Goal: Task Accomplishment & Management: Manage account settings

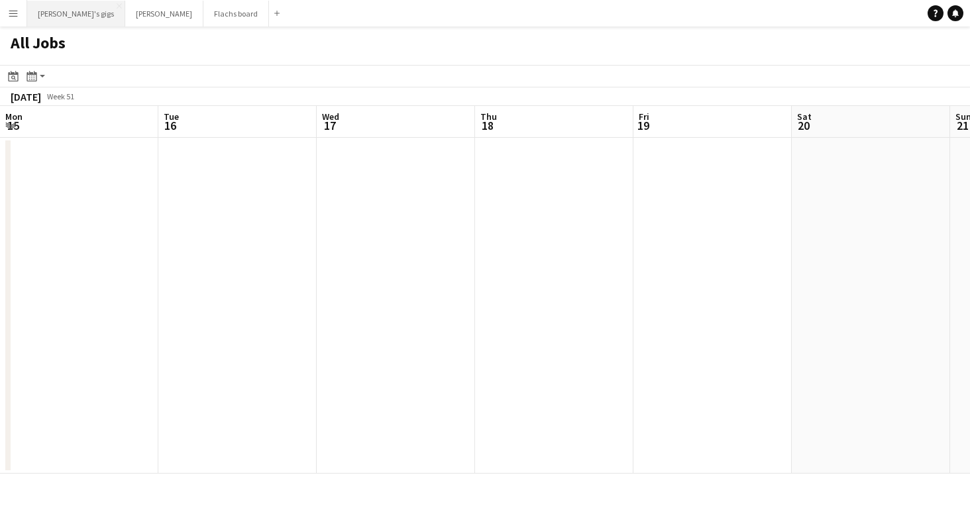
scroll to position [0, 631]
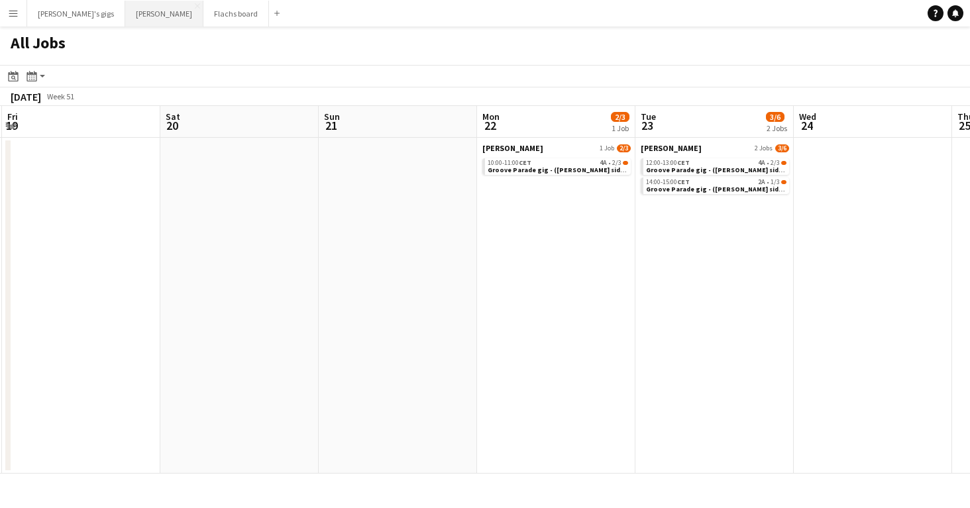
click at [125, 20] on button "Asger Gigs Close" at bounding box center [164, 14] width 78 height 26
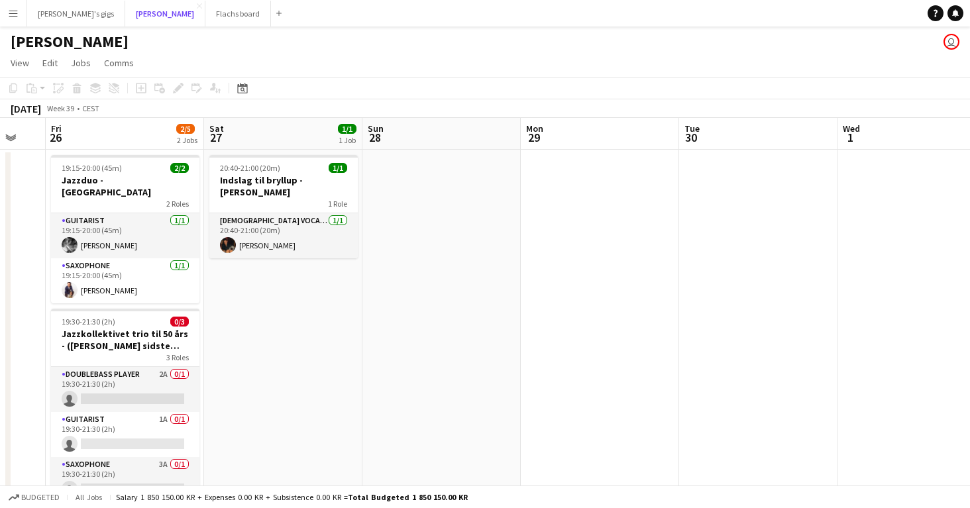
scroll to position [0, 369]
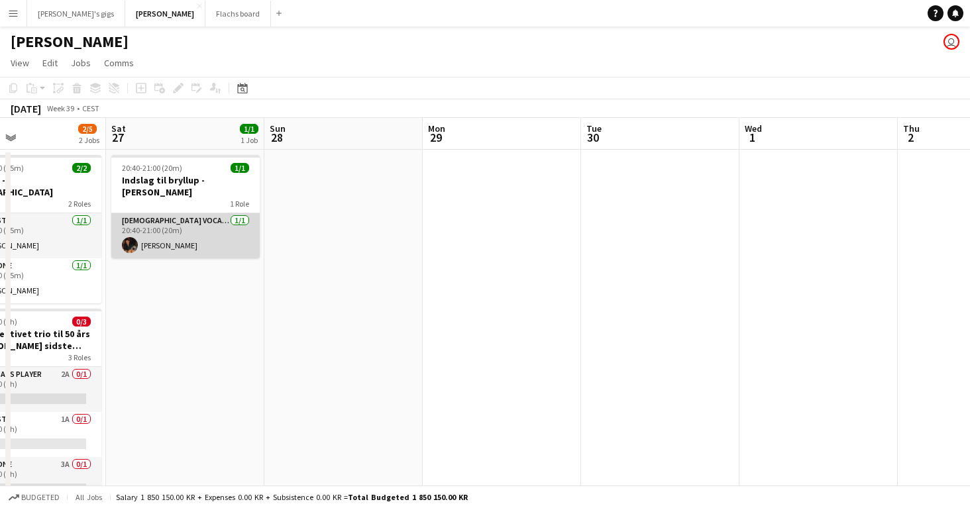
click at [160, 227] on app-card-role "Male Vocal + Guitar 1/1 20:40-21:00 (20m) Christopher Snitkjaer" at bounding box center [185, 235] width 148 height 45
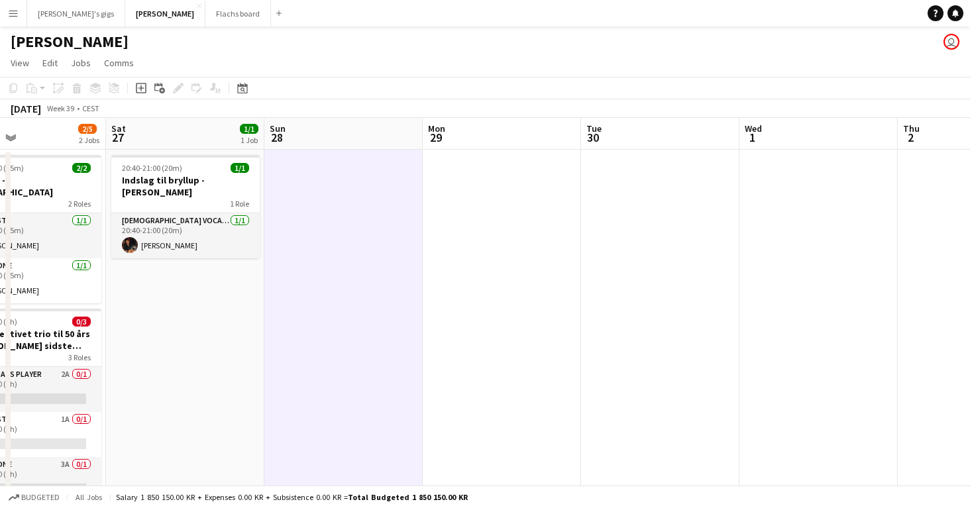
click at [162, 147] on app-board-header-date "Sat 27 1/1 1 Job" at bounding box center [185, 134] width 158 height 32
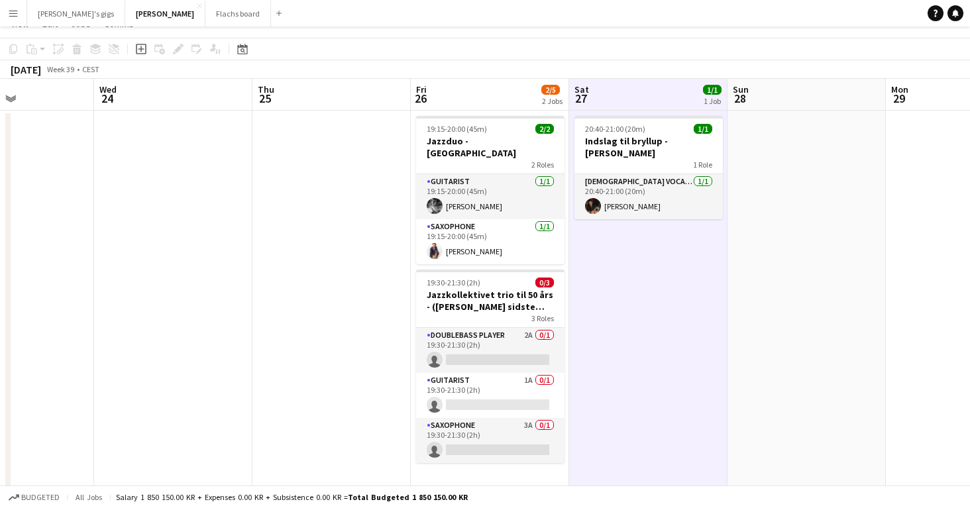
scroll to position [0, 0]
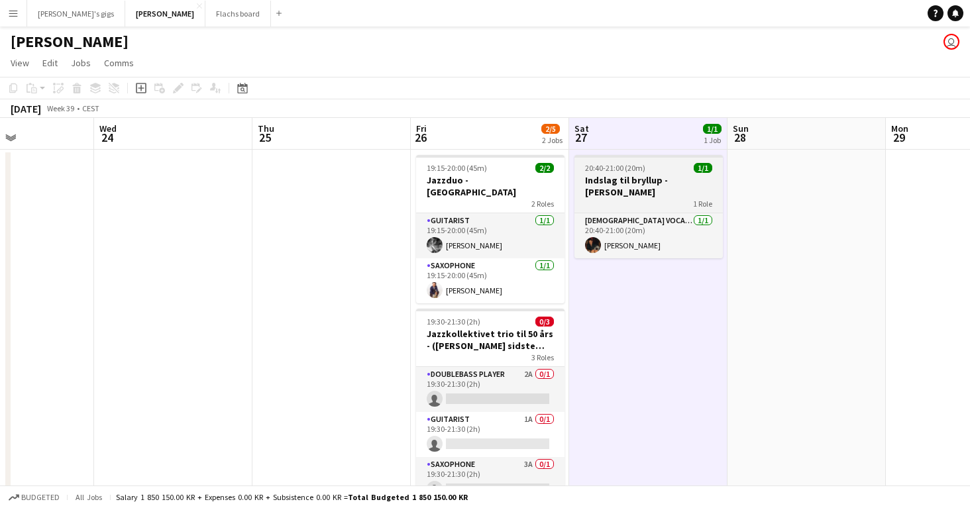
click at [631, 198] on div "1 Role" at bounding box center [648, 203] width 148 height 11
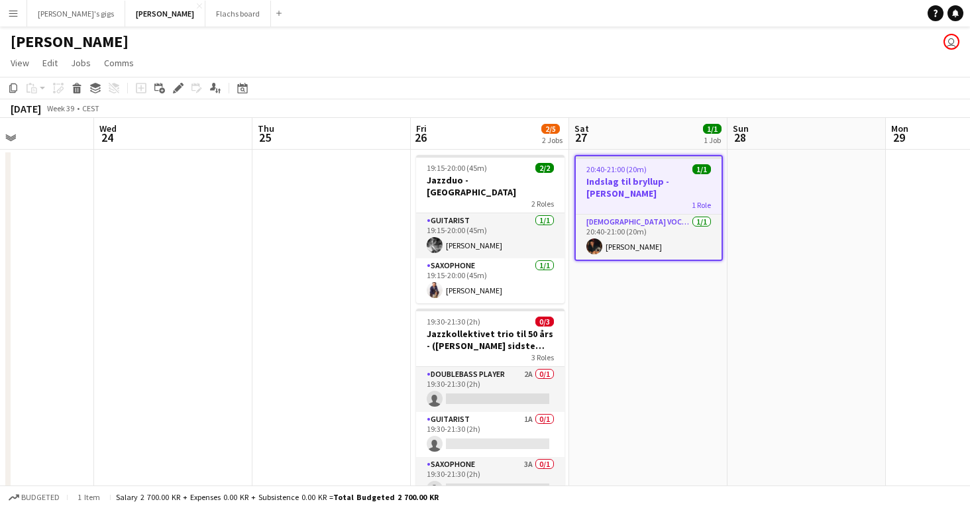
click at [187, 87] on div "Add job Add linked Job Edit Edit linked Job Applicants" at bounding box center [172, 88] width 101 height 16
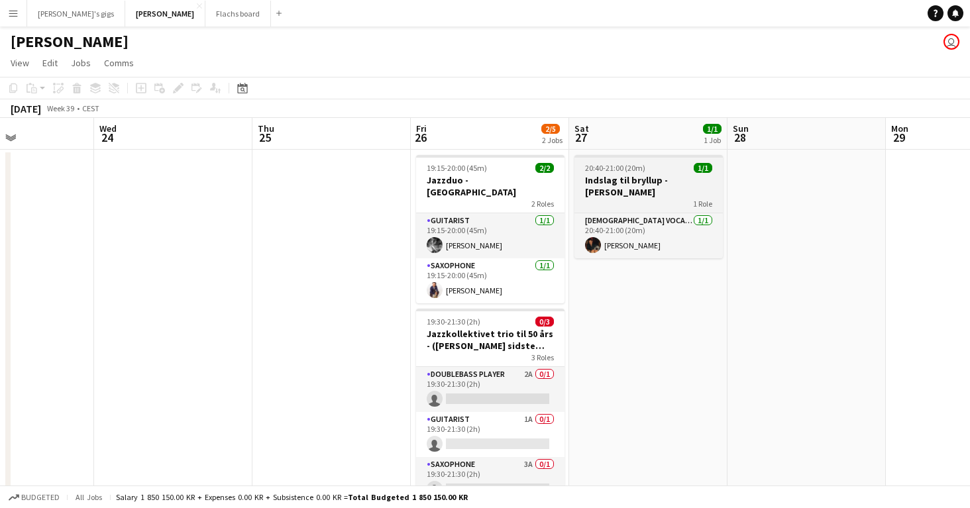
click at [666, 168] on div "20:40-21:00 (20m) 1/1" at bounding box center [648, 168] width 148 height 10
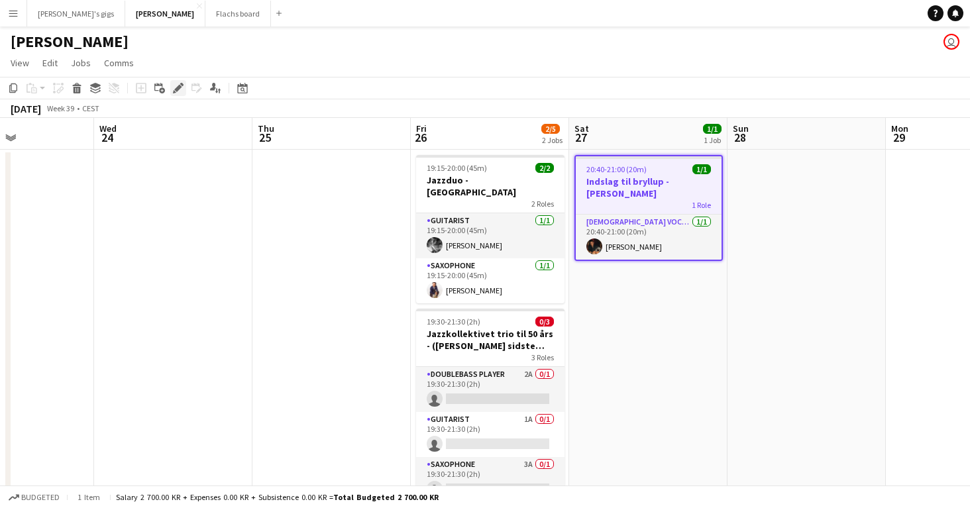
click at [172, 85] on div "Edit" at bounding box center [178, 88] width 16 height 16
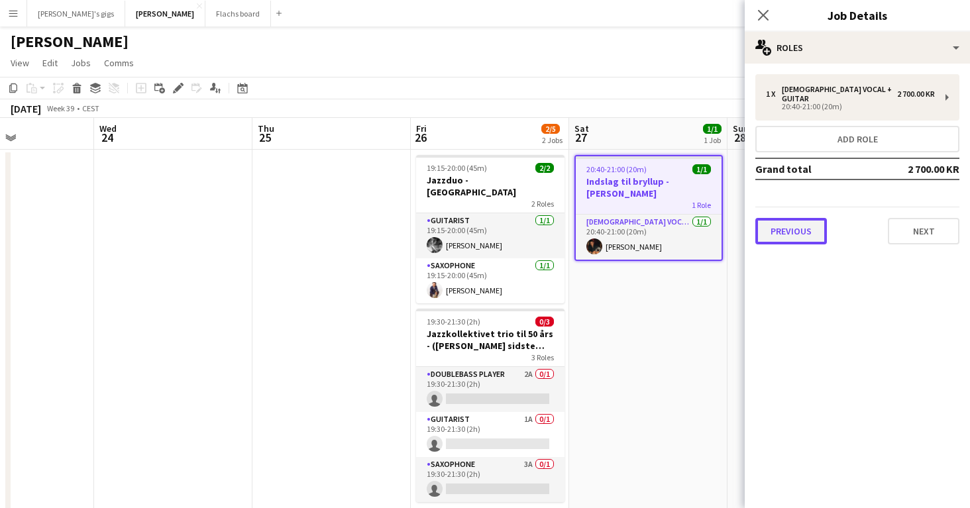
click at [796, 218] on button "Previous" at bounding box center [791, 231] width 72 height 26
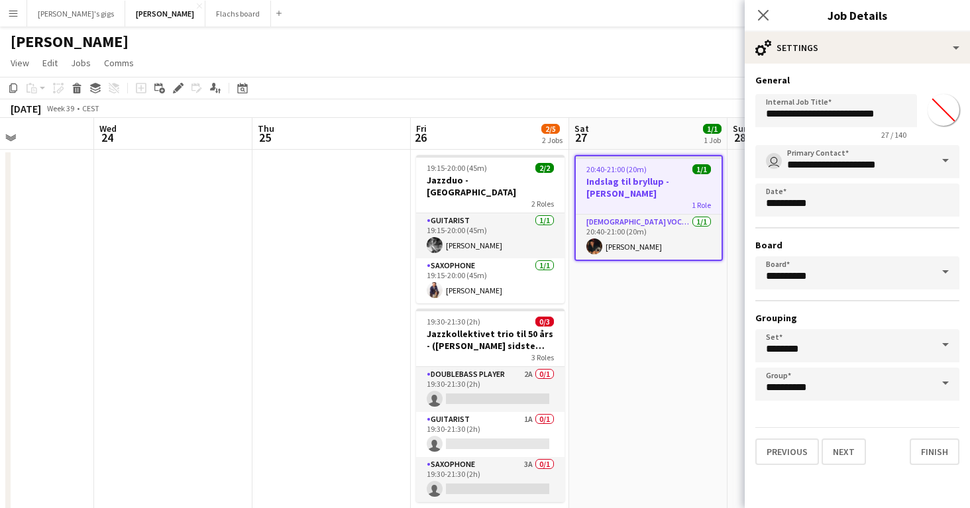
click at [837, 474] on div "**********" at bounding box center [857, 270] width 225 height 412
click at [837, 451] on button "Next" at bounding box center [843, 452] width 44 height 26
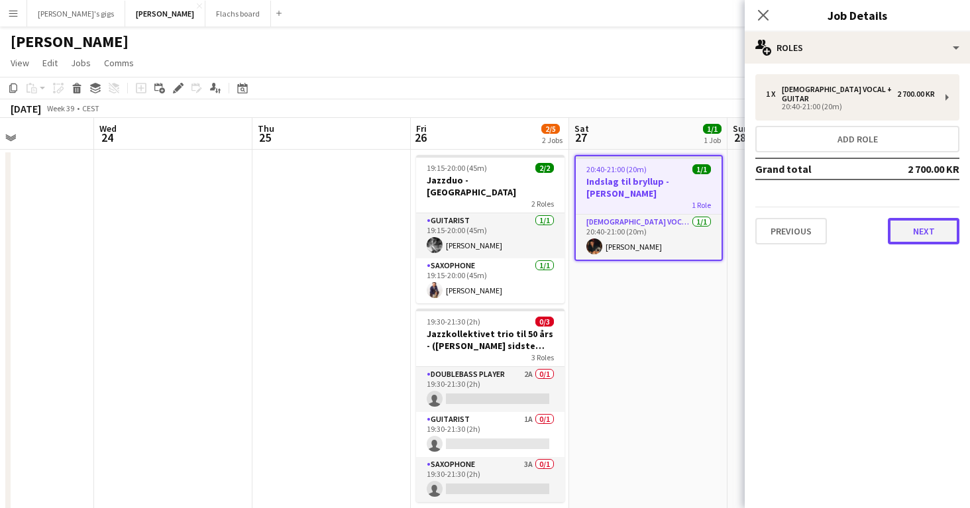
click at [901, 218] on button "Next" at bounding box center [924, 231] width 72 height 26
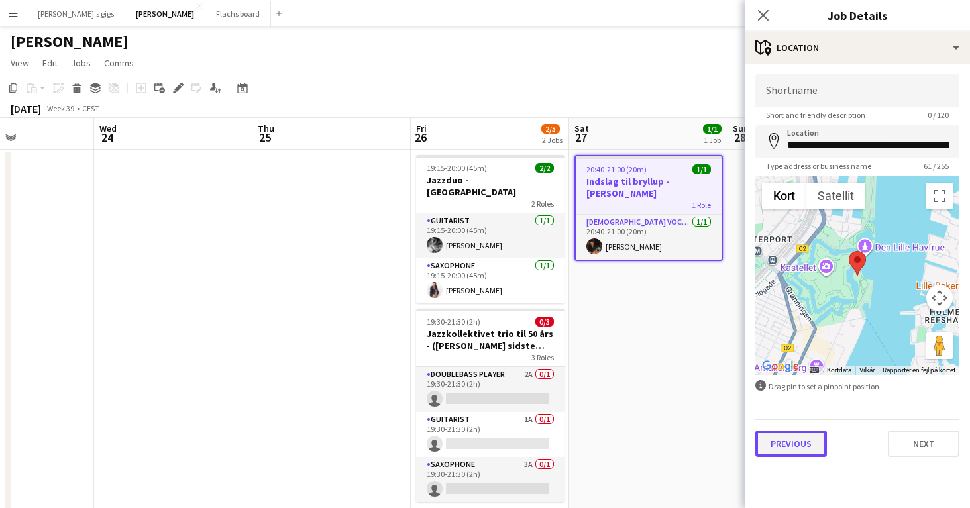
click at [785, 453] on button "Previous" at bounding box center [791, 444] width 72 height 26
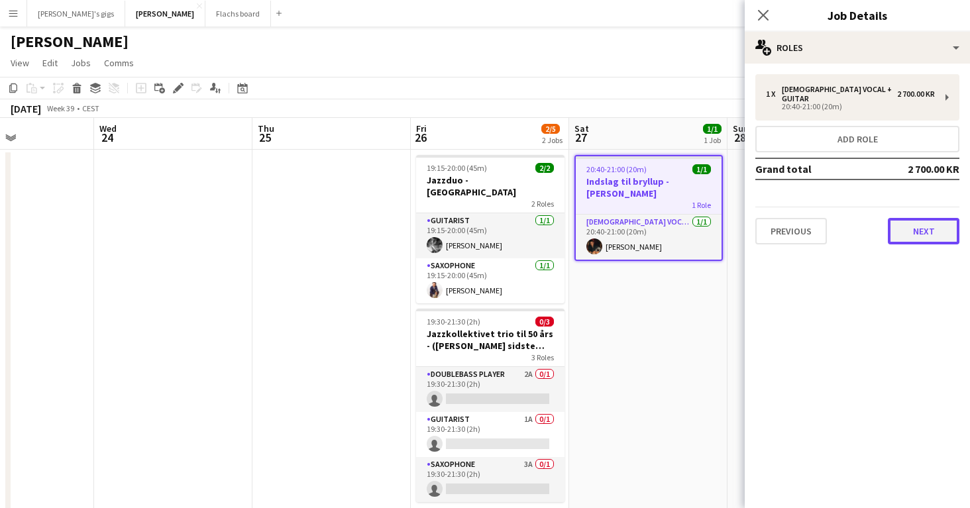
click at [914, 221] on button "Next" at bounding box center [924, 231] width 72 height 26
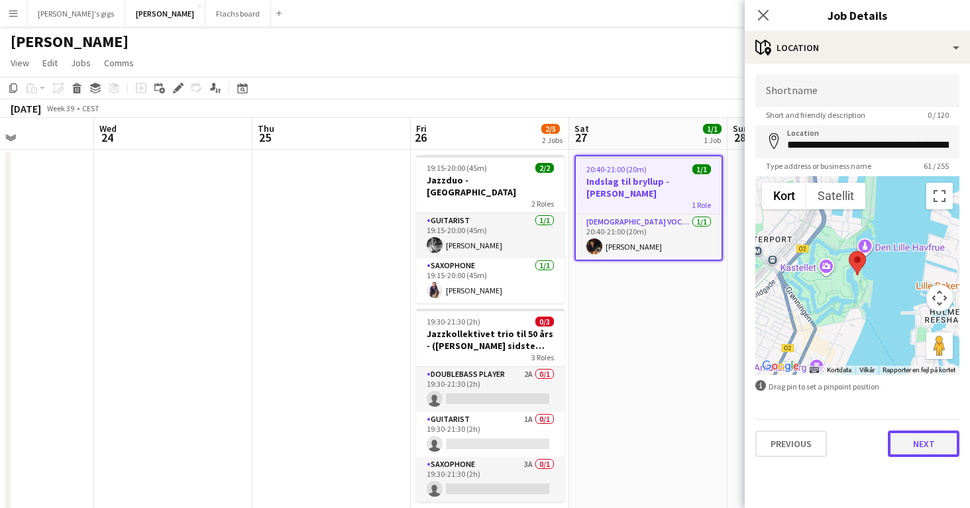
click at [902, 449] on button "Next" at bounding box center [924, 444] width 72 height 26
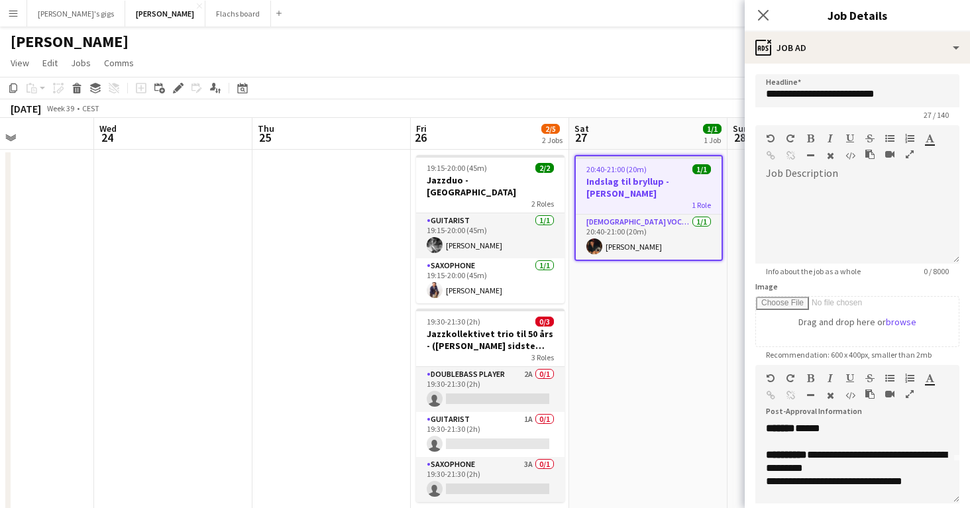
scroll to position [43, 0]
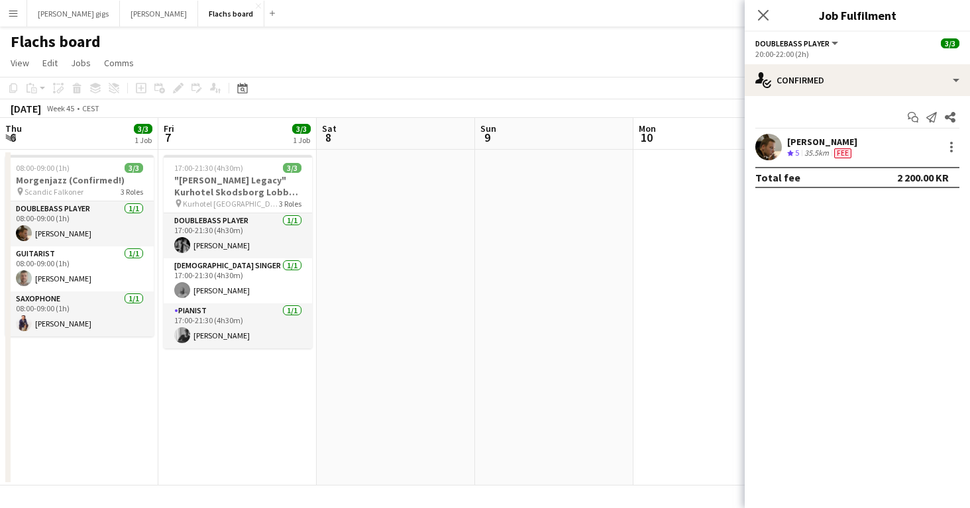
scroll to position [0, 456]
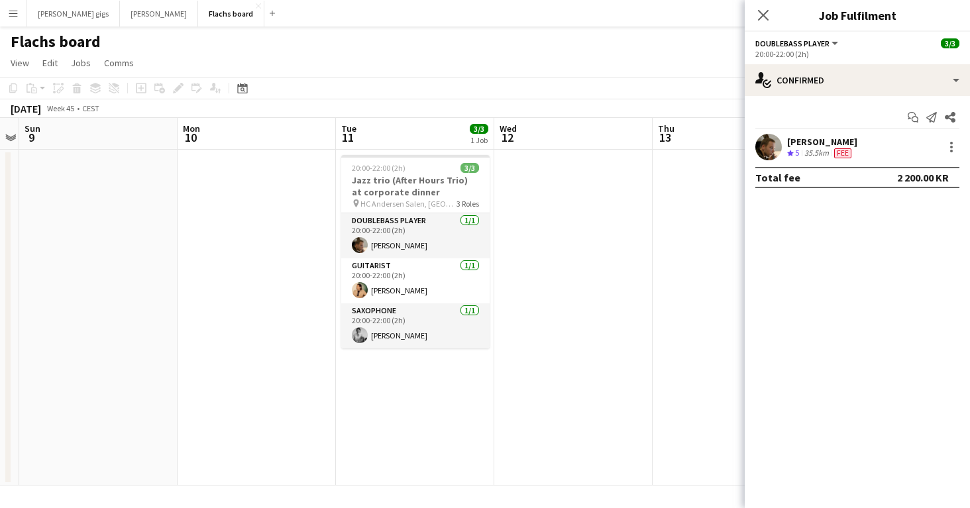
click at [576, 240] on app-date-cell at bounding box center [573, 318] width 158 height 336
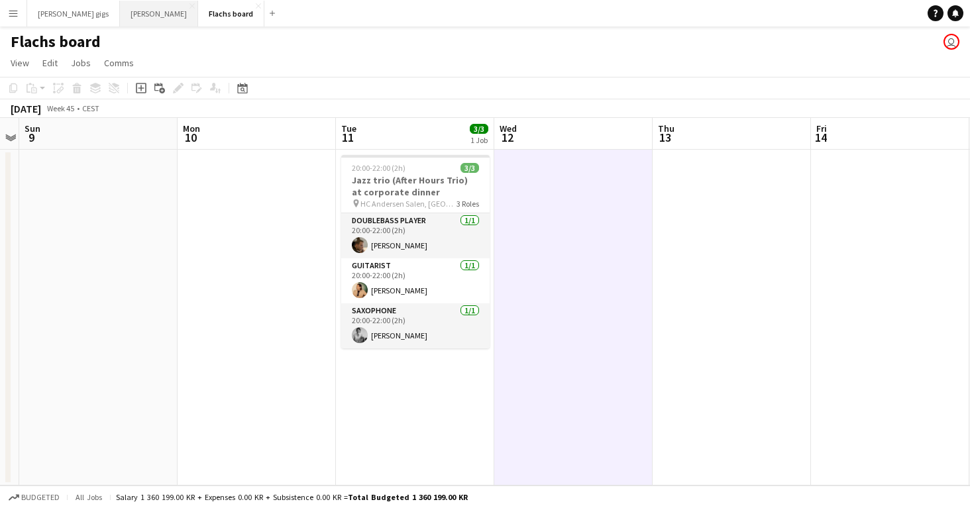
click at [121, 23] on button "Asger Gigs Close" at bounding box center [159, 14] width 78 height 26
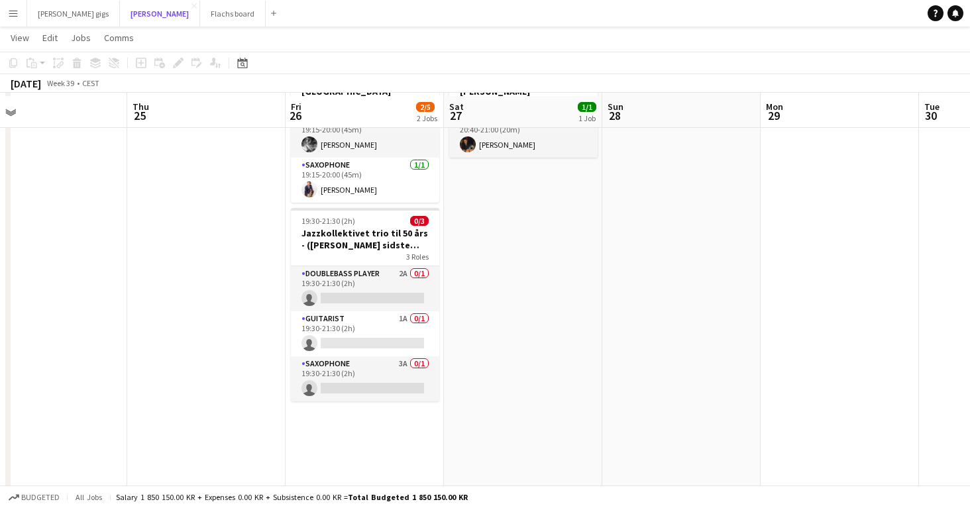
scroll to position [101, 0]
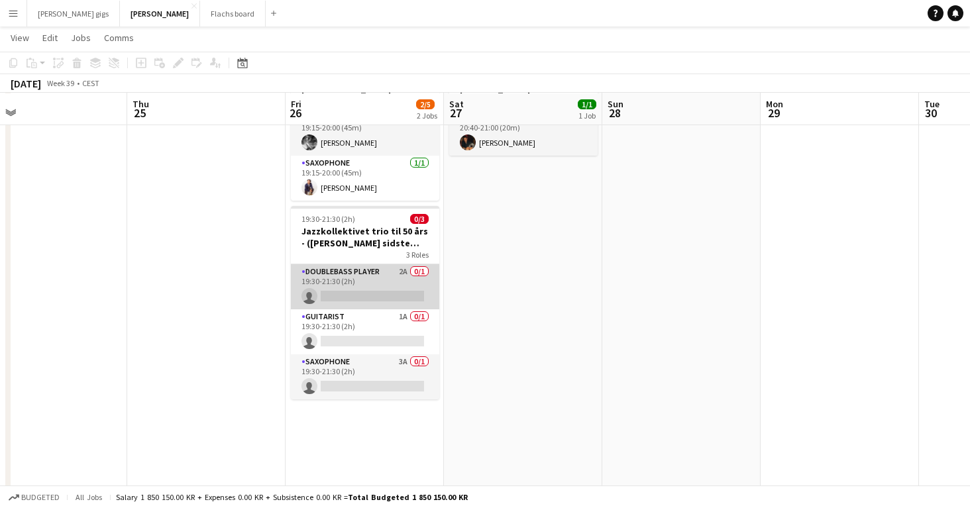
click at [333, 264] on app-card-role "Doublebass Player 2A 0/1 19:30-21:30 (2h) single-neutral-actions" at bounding box center [365, 286] width 148 height 45
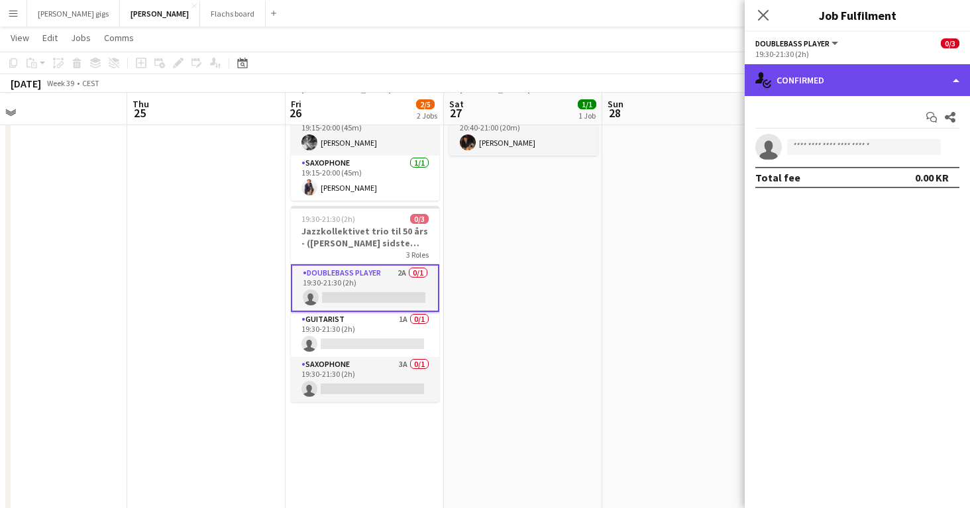
click at [824, 88] on div "single-neutral-actions-check-2 Confirmed" at bounding box center [857, 80] width 225 height 32
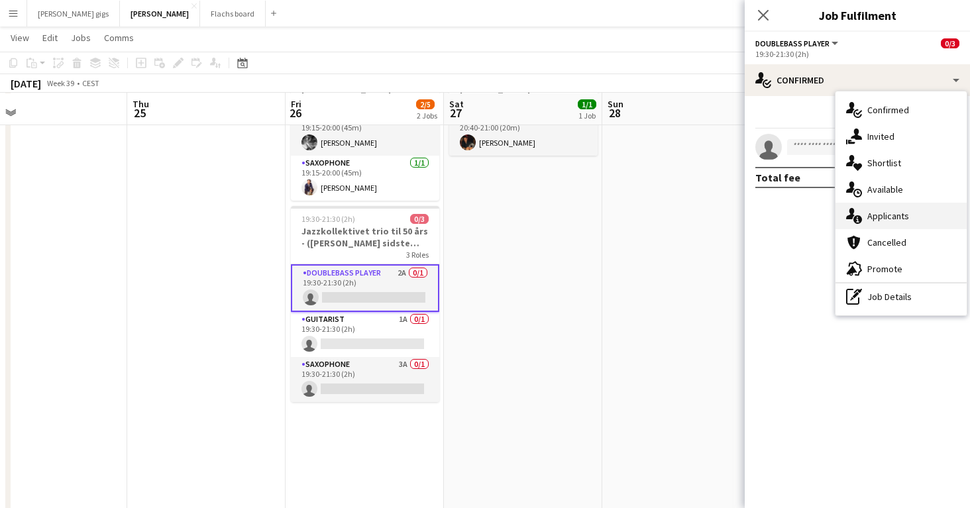
click at [879, 213] on span "Applicants" at bounding box center [888, 216] width 42 height 12
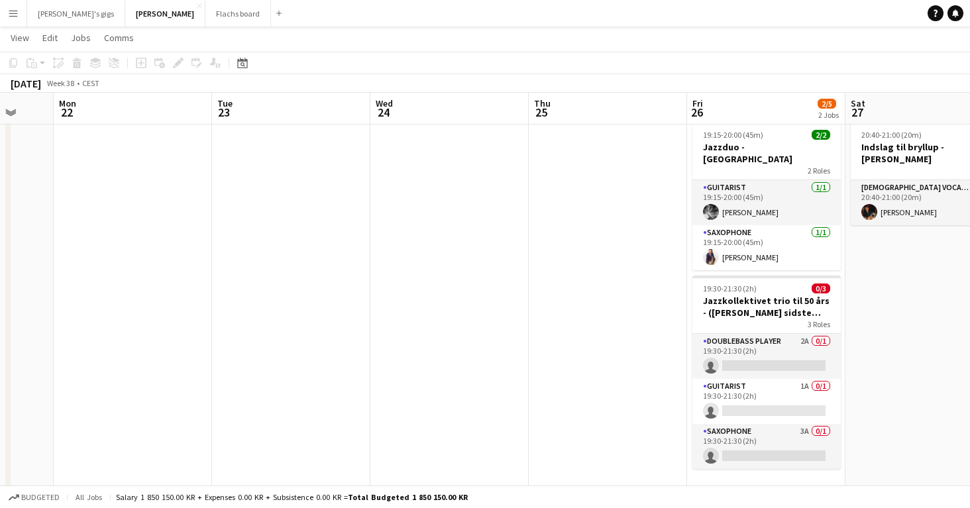
scroll to position [0, 457]
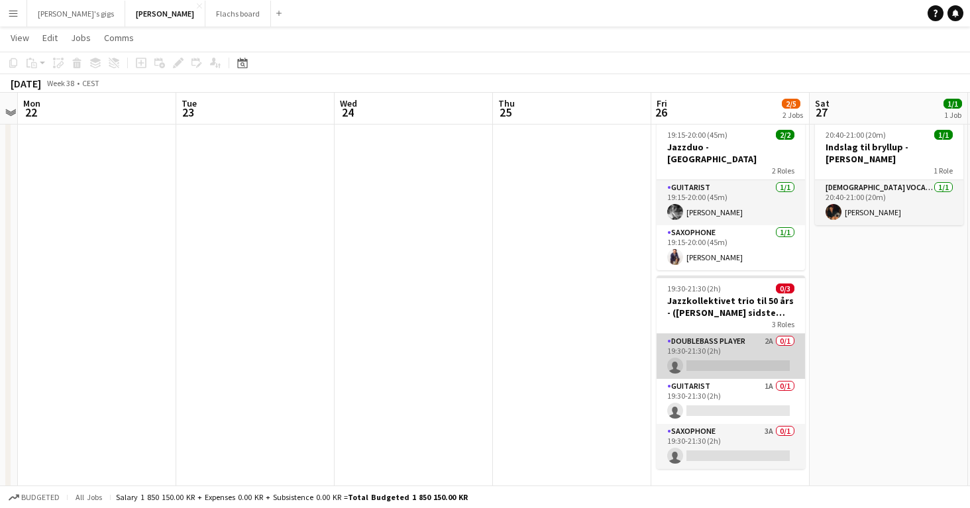
click at [706, 339] on app-card-role "Doublebass Player 2A 0/1 19:30-21:30 (2h) single-neutral-actions" at bounding box center [731, 356] width 148 height 45
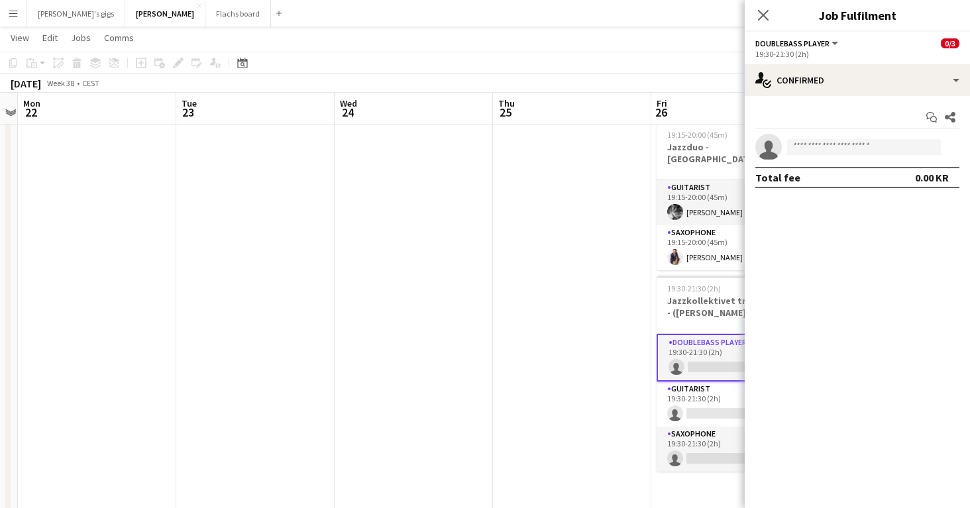
click at [804, 97] on div "Start chat Share single-neutral-actions Total fee 0.00 KR" at bounding box center [857, 147] width 225 height 103
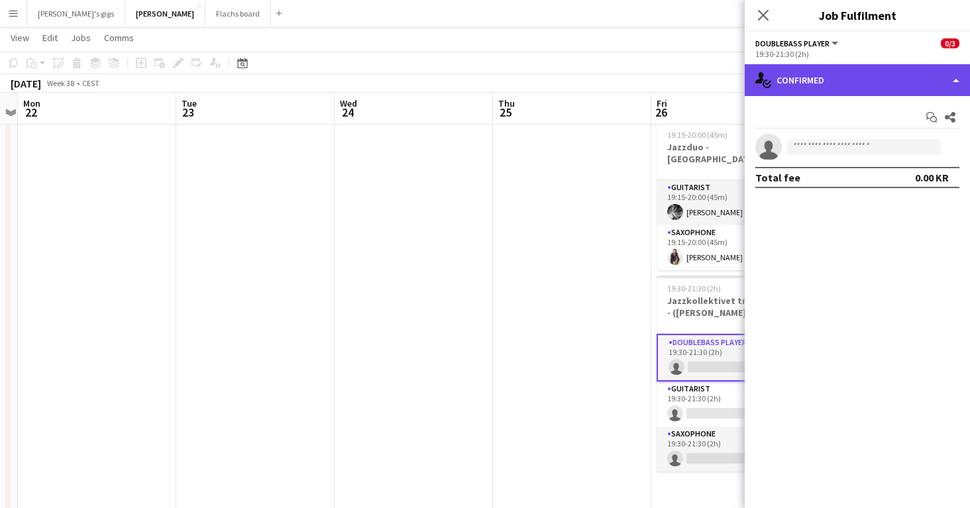
click at [795, 77] on div "single-neutral-actions-check-2 Confirmed" at bounding box center [857, 80] width 225 height 32
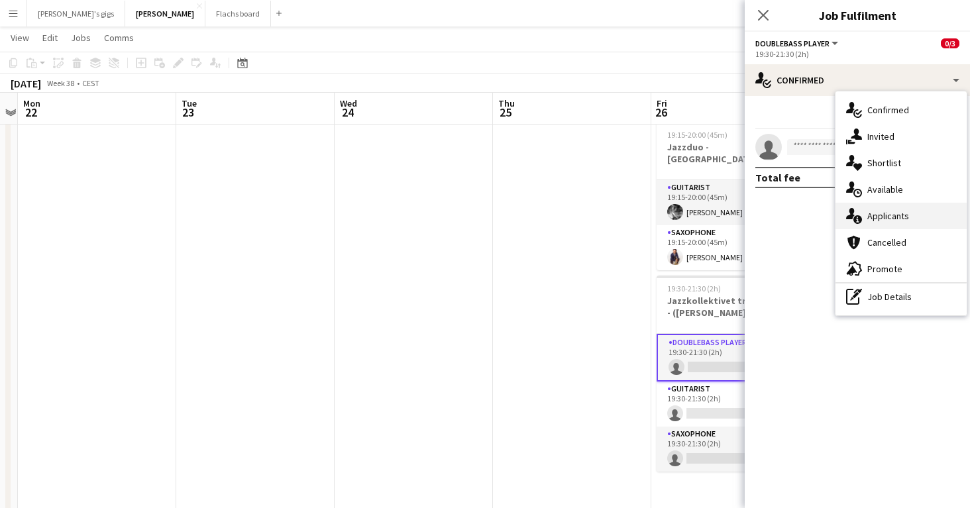
click at [888, 207] on div "single-neutral-actions-information Applicants" at bounding box center [900, 216] width 131 height 26
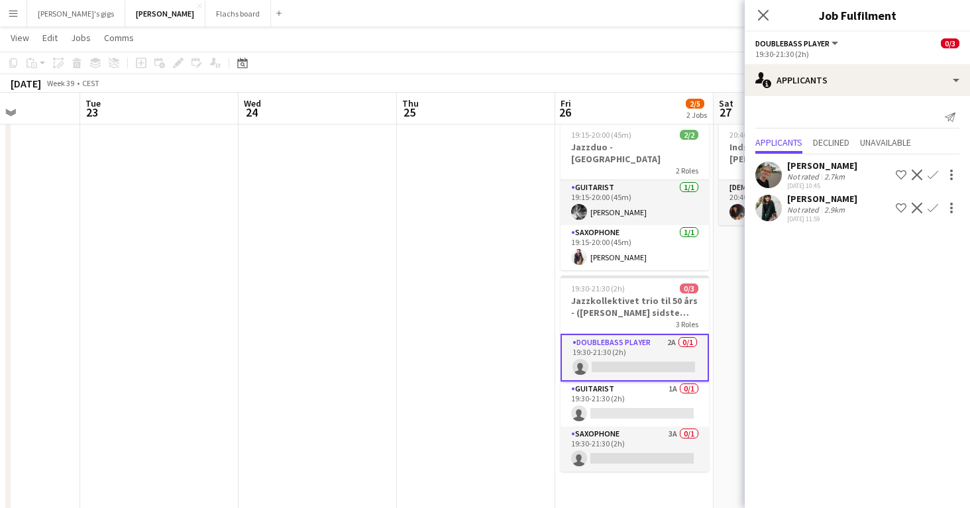
scroll to position [0, 554]
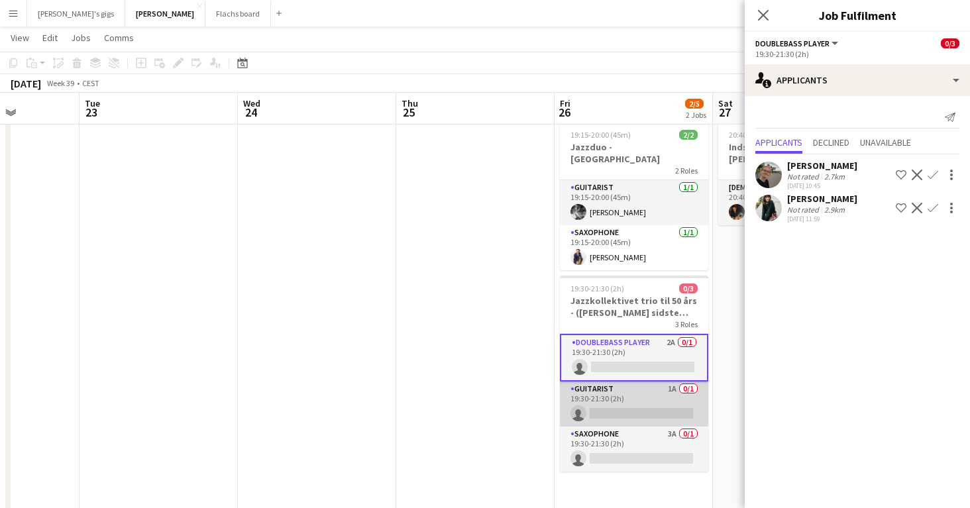
click at [608, 394] on app-card-role "Guitarist 1A 0/1 19:30-21:30 (2h) single-neutral-actions" at bounding box center [634, 404] width 148 height 45
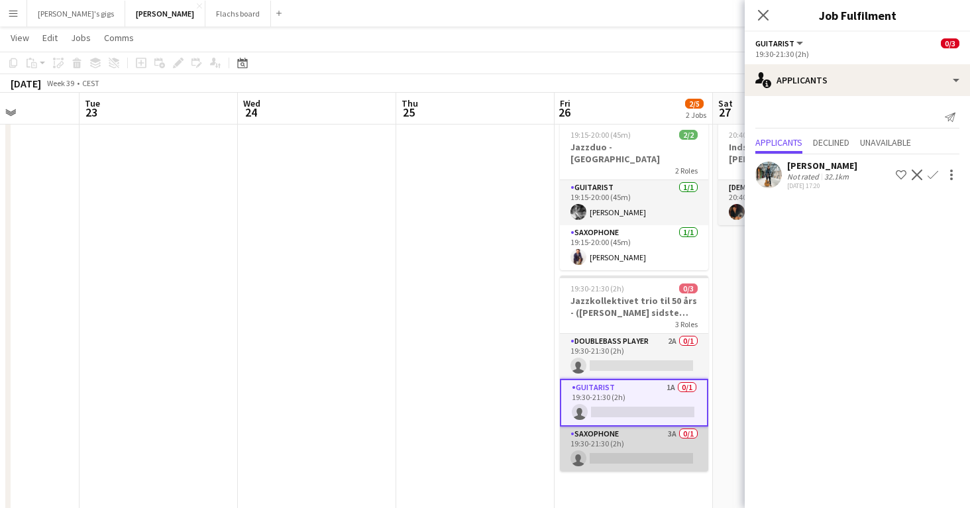
click at [615, 431] on app-card-role "Saxophone 3A 0/1 19:30-21:30 (2h) single-neutral-actions" at bounding box center [634, 449] width 148 height 45
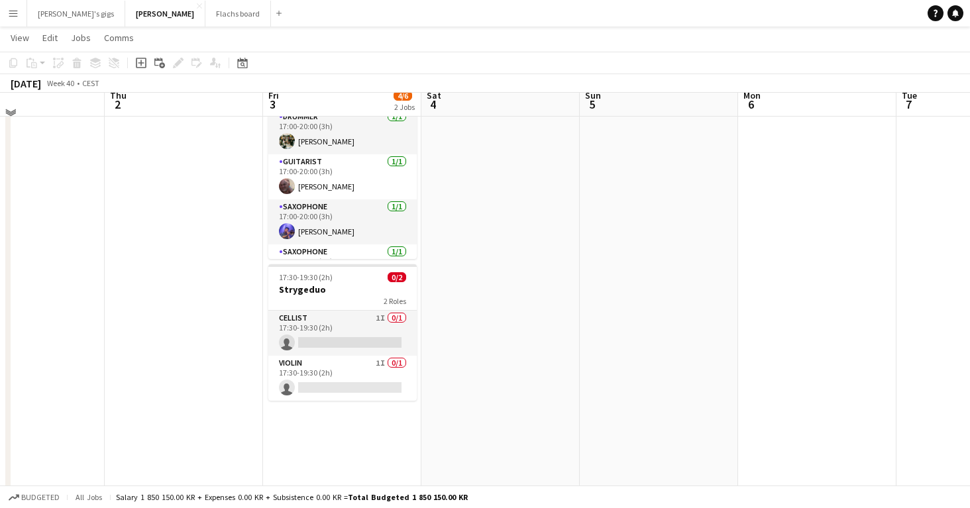
scroll to position [83, 0]
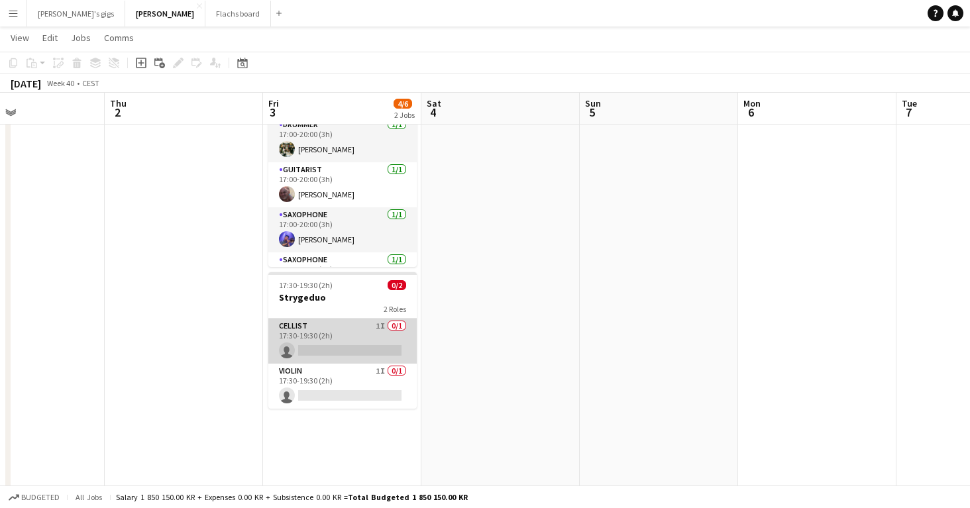
click at [317, 342] on app-card-role "Cellist 1I 0/1 17:30-19:30 (2h) single-neutral-actions" at bounding box center [342, 341] width 148 height 45
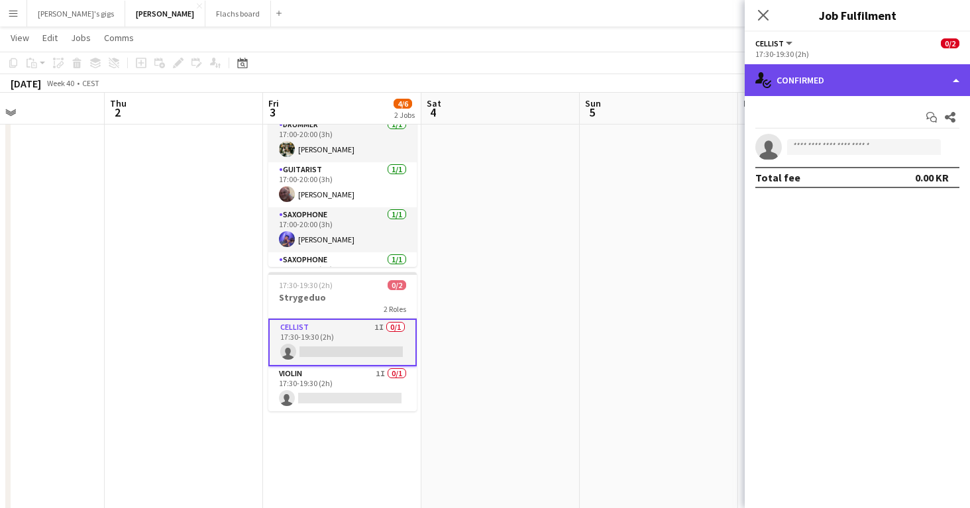
click at [814, 89] on div "single-neutral-actions-check-2 Confirmed" at bounding box center [857, 80] width 225 height 32
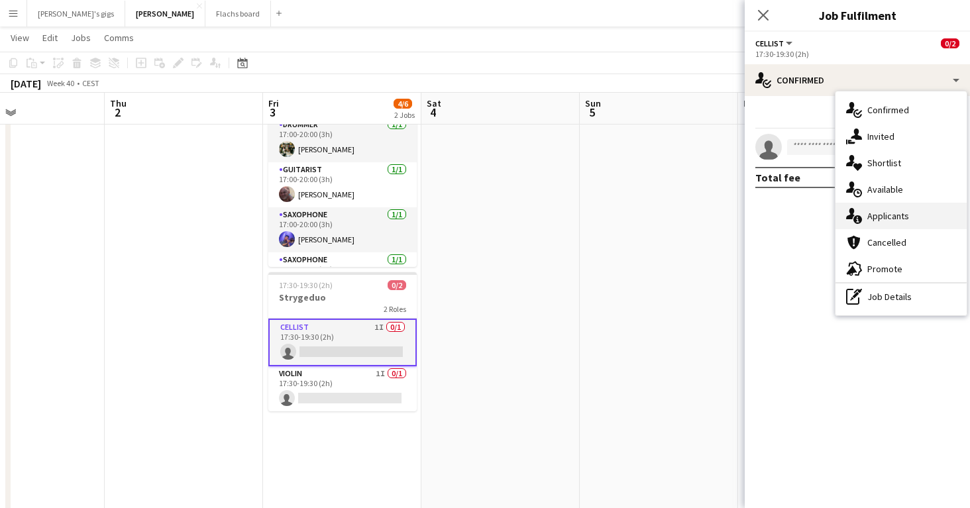
click at [877, 209] on div "single-neutral-actions-information Applicants" at bounding box center [900, 216] width 131 height 26
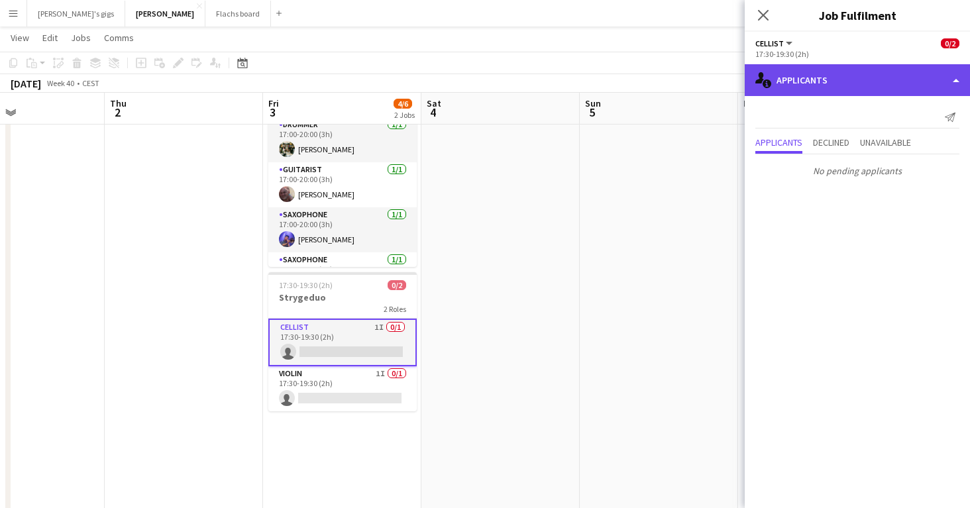
click at [825, 85] on div "single-neutral-actions-information Applicants" at bounding box center [857, 80] width 225 height 32
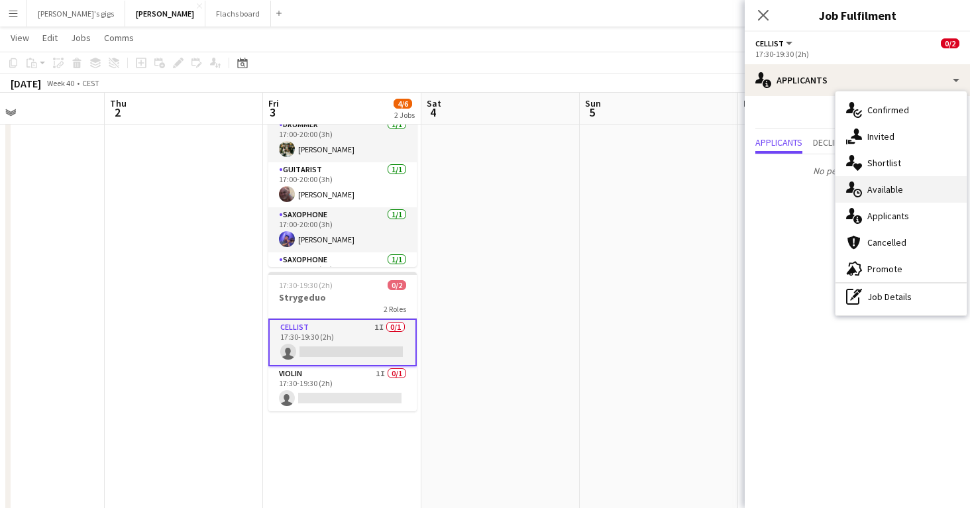
click at [861, 191] on icon at bounding box center [857, 193] width 9 height 9
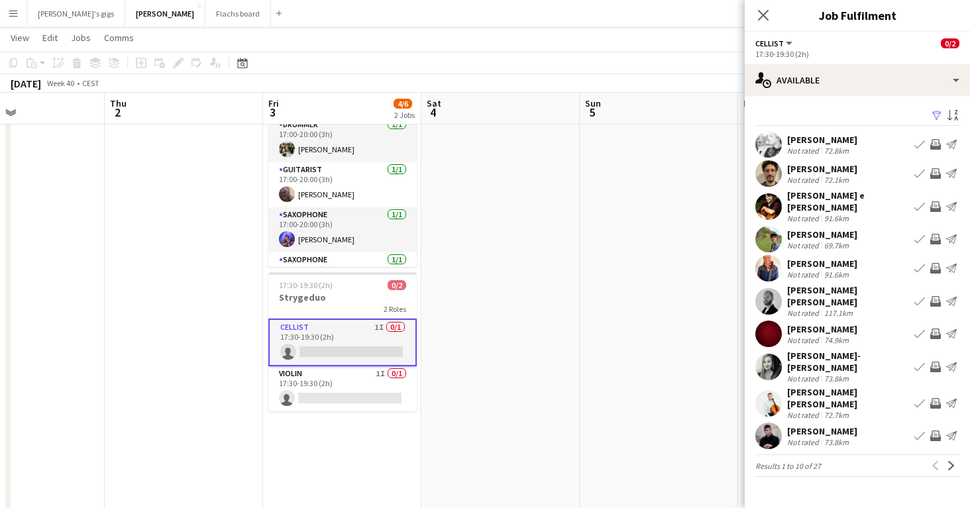
click at [936, 146] on app-icon "Invite crew" at bounding box center [935, 144] width 11 height 11
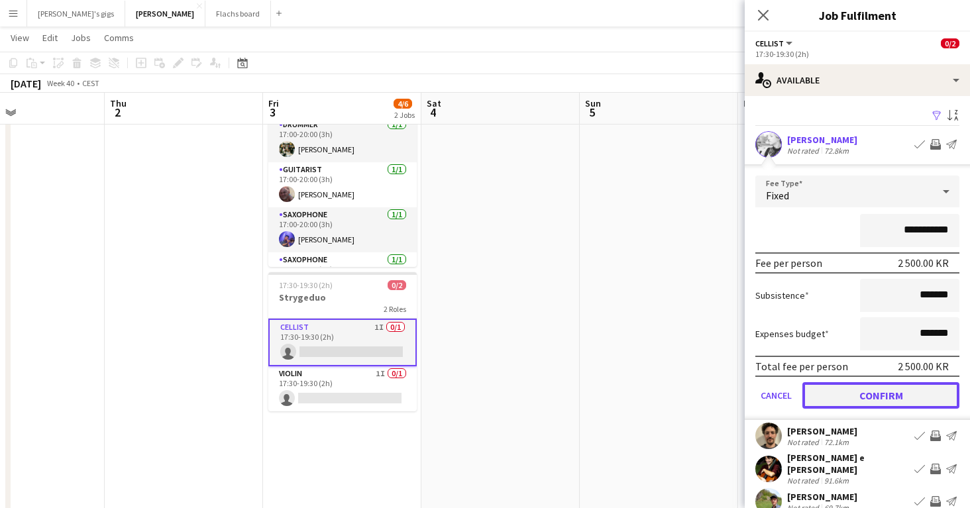
click at [843, 388] on button "Confirm" at bounding box center [880, 395] width 157 height 26
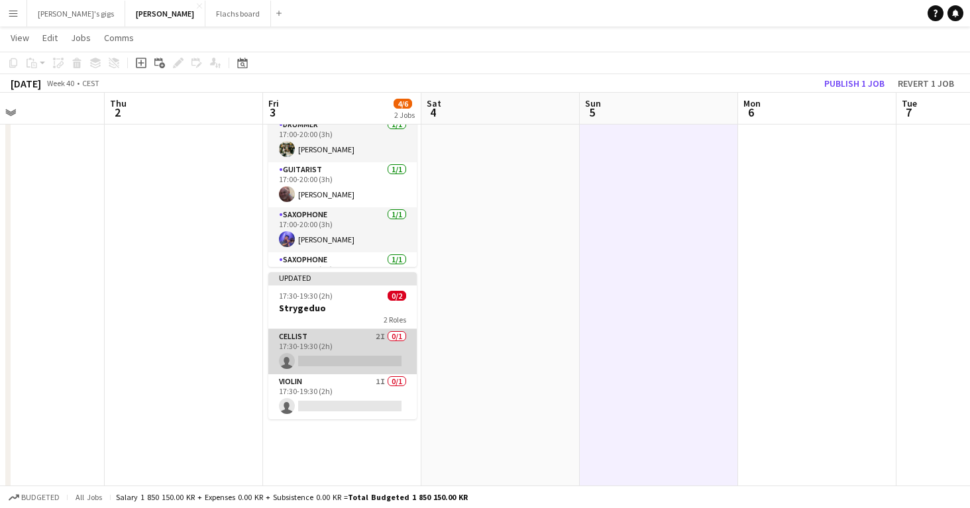
click at [333, 349] on app-card-role "Cellist 2I 0/1 17:30-19:30 (2h) single-neutral-actions" at bounding box center [342, 351] width 148 height 45
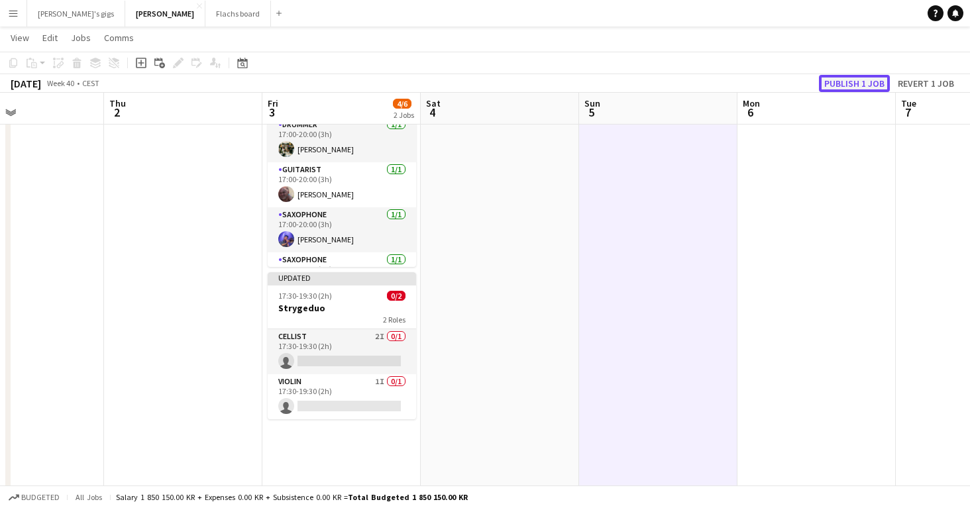
click at [838, 85] on button "Publish 1 job" at bounding box center [854, 83] width 71 height 17
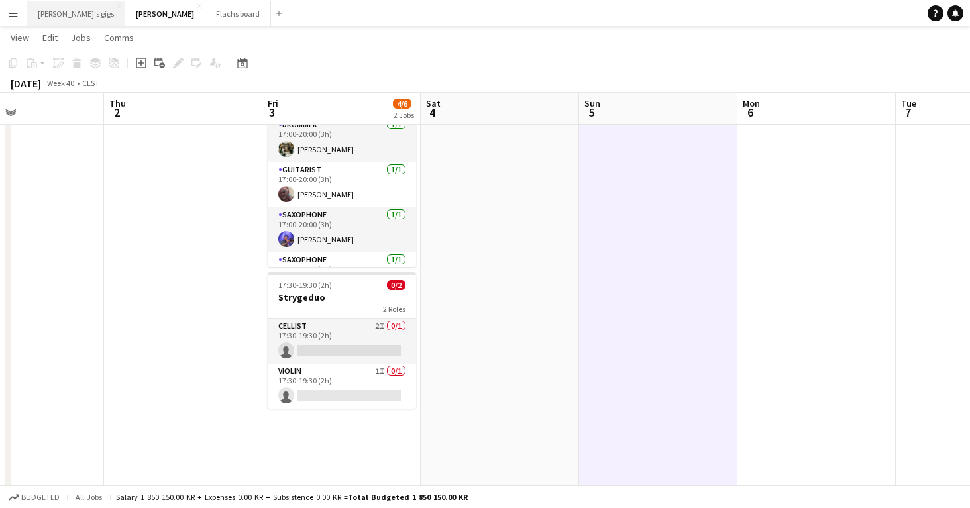
click at [50, 22] on button "[PERSON_NAME]'s gigs Close" at bounding box center [76, 14] width 98 height 26
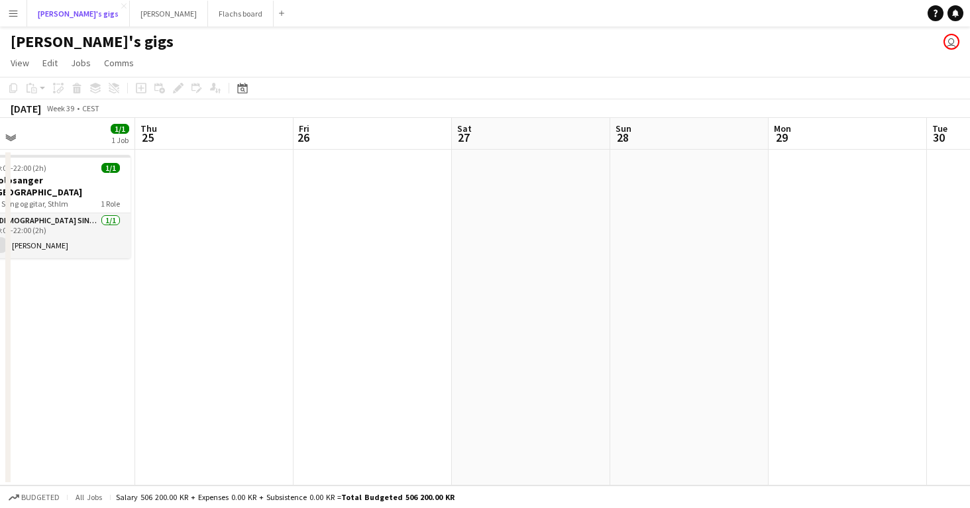
scroll to position [0, 429]
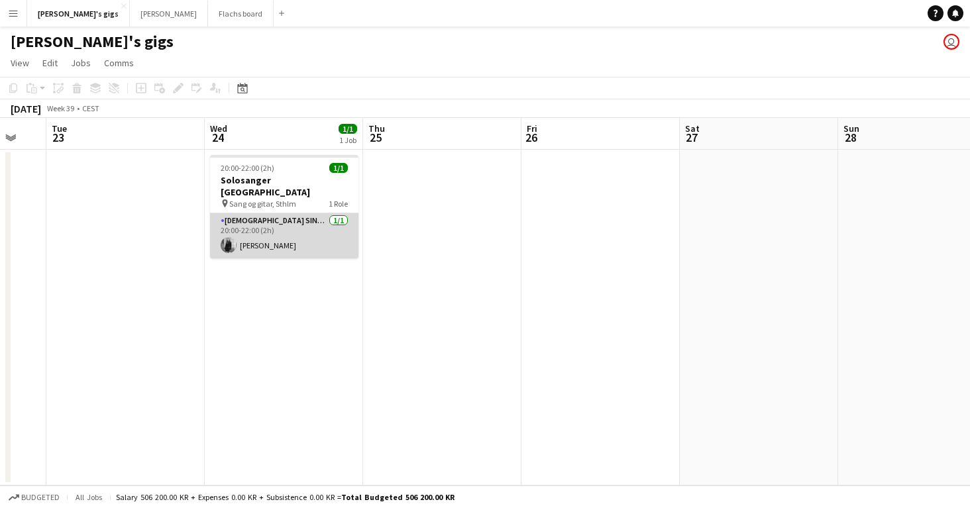
click at [250, 217] on app-card-role "[DEMOGRAPHIC_DATA] Singer [DATE] 20:00-22:00 (2h) [PERSON_NAME]" at bounding box center [284, 235] width 148 height 45
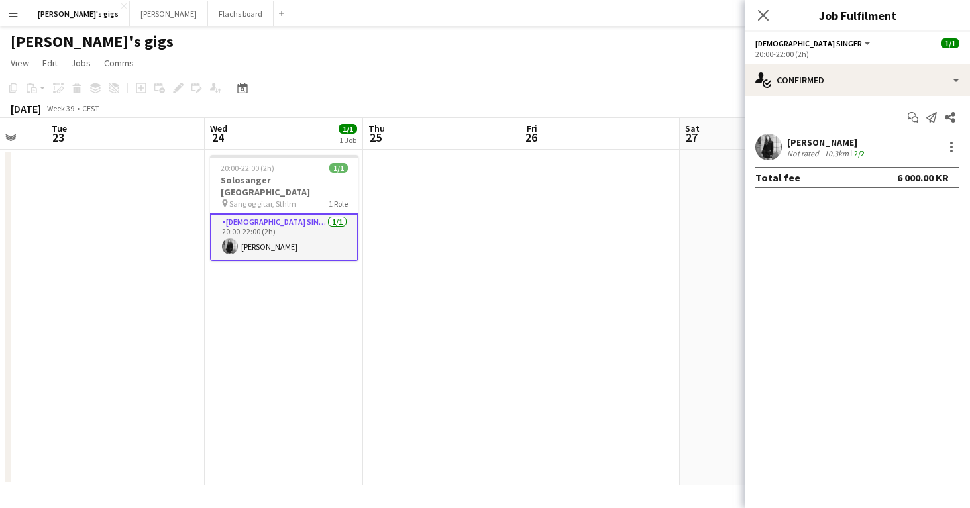
click at [314, 284] on app-date-cell "20:00-22:00 (2h) 1/1 Solosanger [GEOGRAPHIC_DATA] pin Sang og gitar, Sthlm 1 Ro…" at bounding box center [284, 318] width 158 height 336
